Goal: Task Accomplishment & Management: Manage account settings

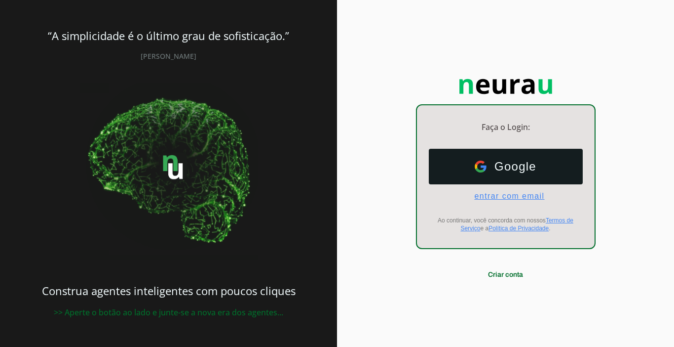
click at [530, 198] on span "entrar com email" at bounding box center [506, 196] width 78 height 9
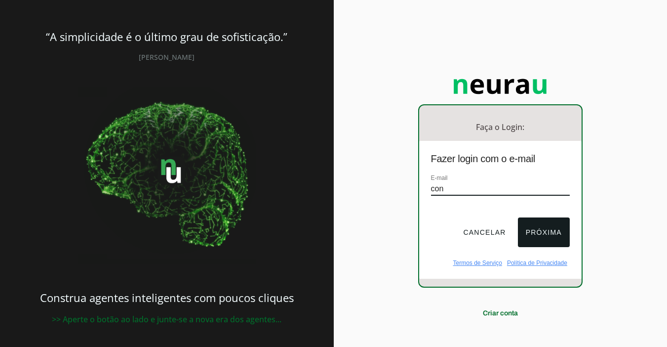
type input "[EMAIL_ADDRESS][DOMAIN_NAME]"
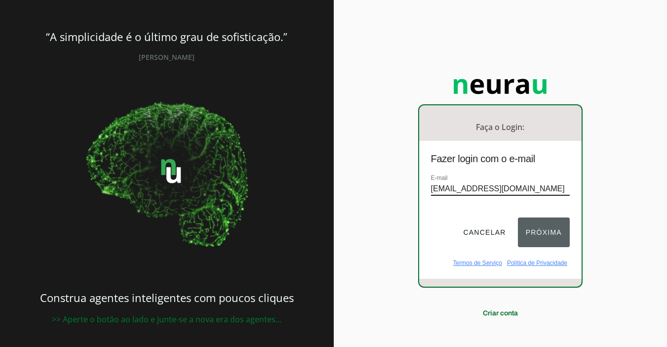
click at [541, 226] on button "Próxima" at bounding box center [544, 232] width 52 height 30
